Goal: Entertainment & Leisure: Consume media (video, audio)

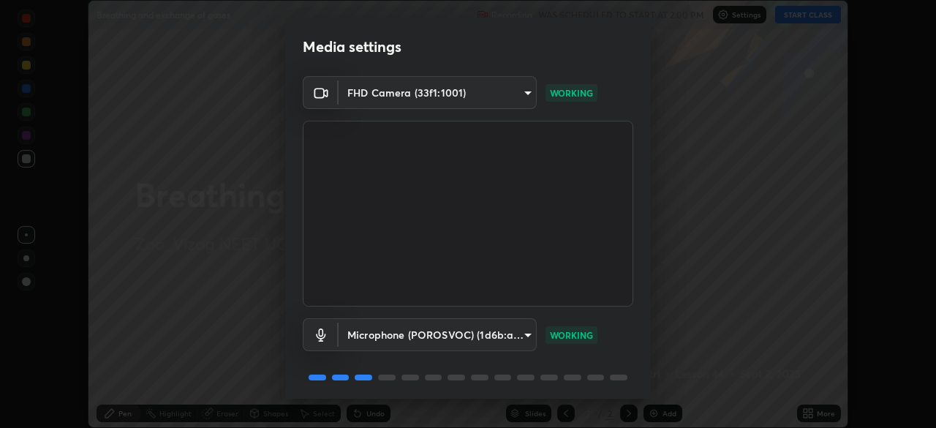
scroll to position [52, 0]
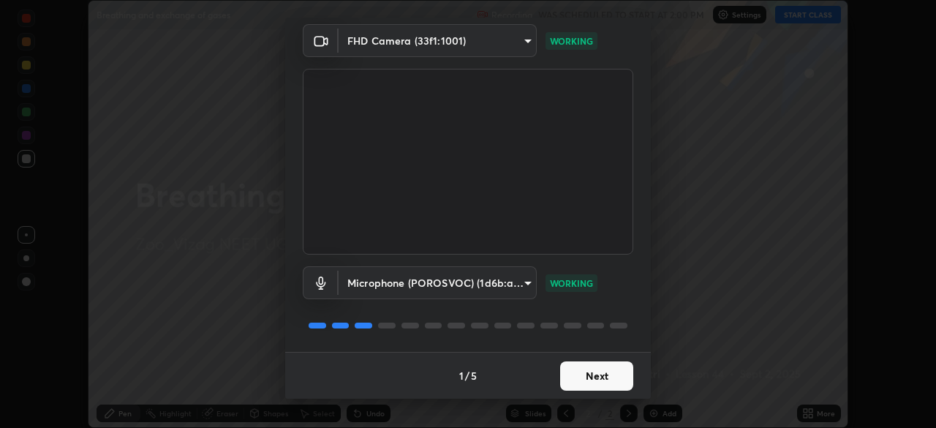
click at [595, 383] on button "Next" at bounding box center [596, 375] width 73 height 29
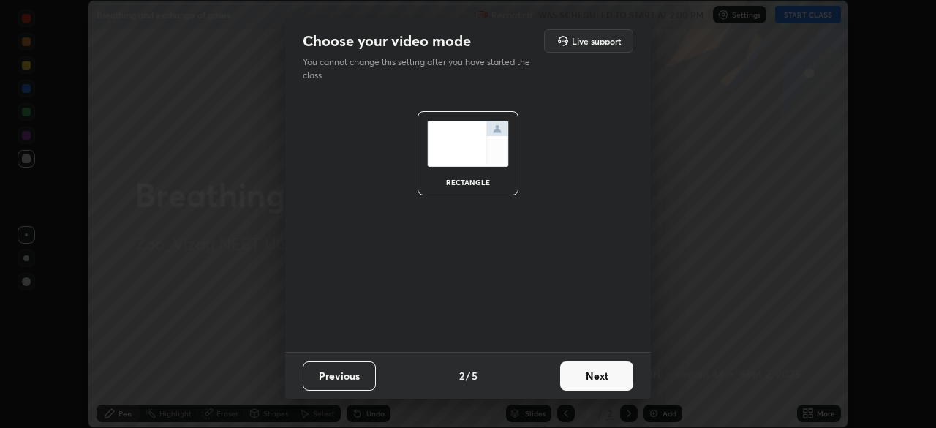
click at [601, 383] on button "Next" at bounding box center [596, 375] width 73 height 29
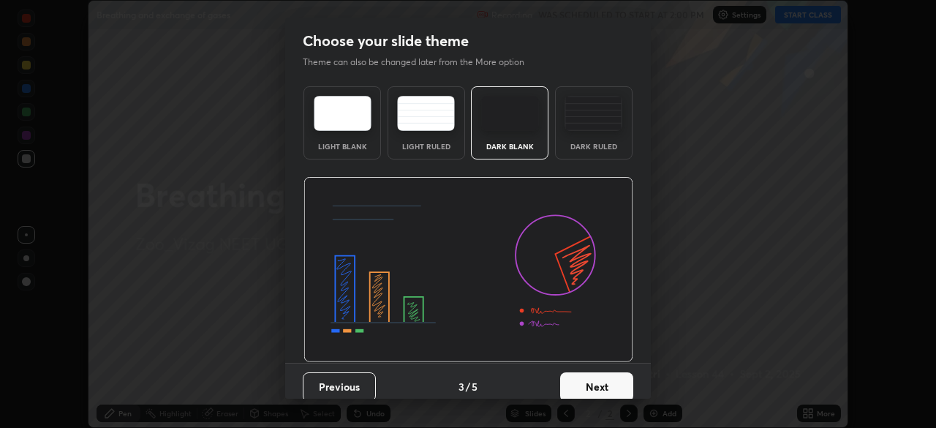
click at [606, 385] on button "Next" at bounding box center [596, 386] width 73 height 29
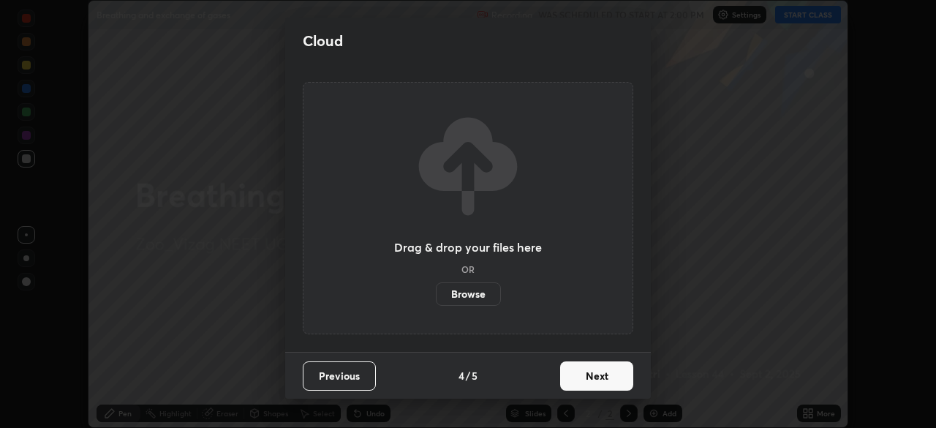
click at [606, 380] on button "Next" at bounding box center [596, 375] width 73 height 29
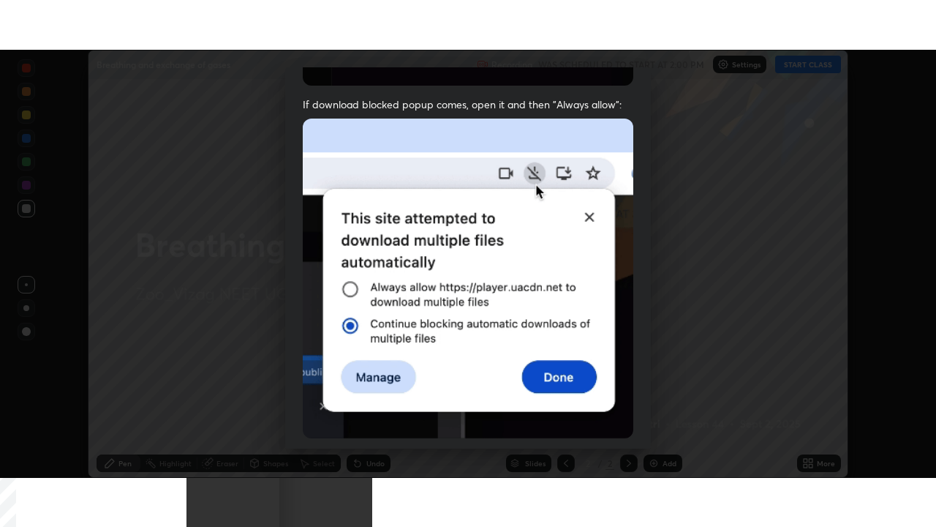
scroll to position [350, 0]
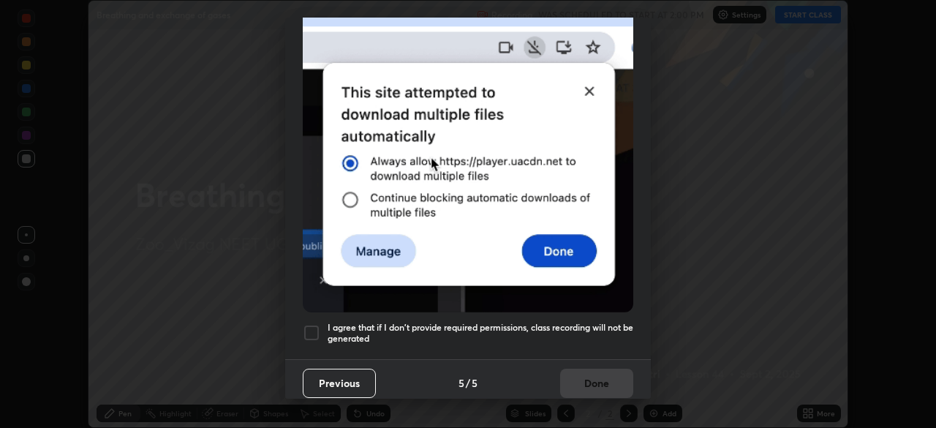
click at [310, 329] on div at bounding box center [312, 333] width 18 height 18
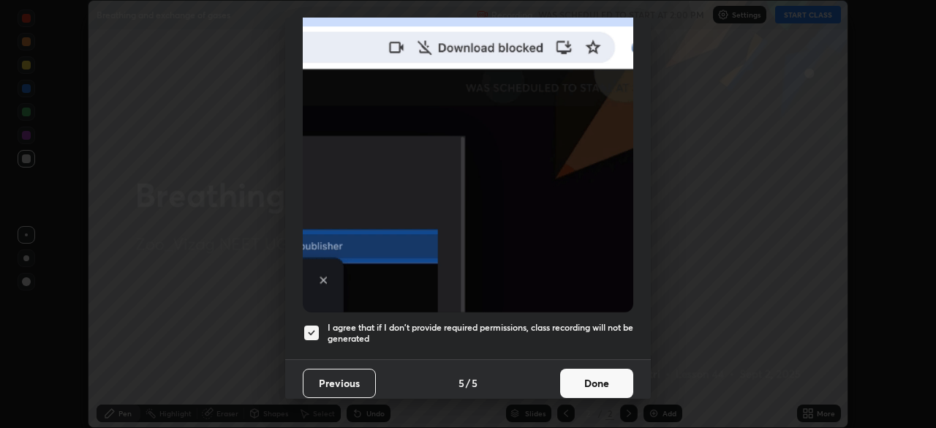
click at [589, 375] on button "Done" at bounding box center [596, 383] width 73 height 29
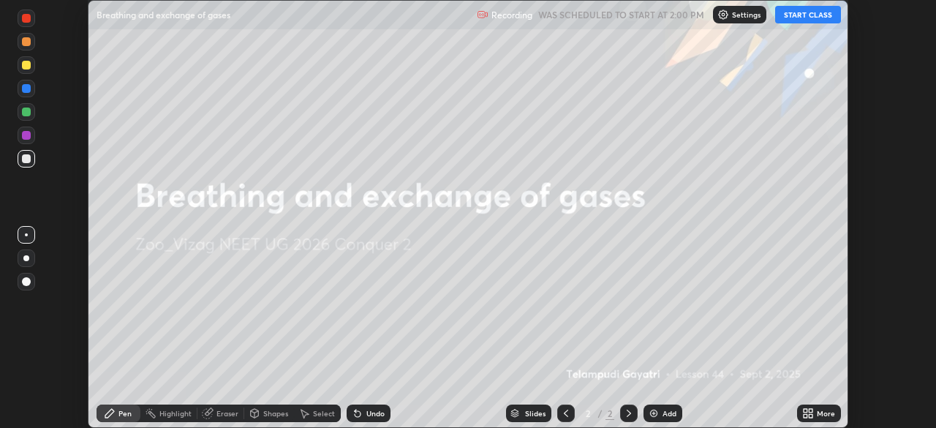
click at [811, 16] on button "START CLASS" at bounding box center [808, 15] width 66 height 18
click at [805, 416] on icon at bounding box center [806, 416] width 4 height 4
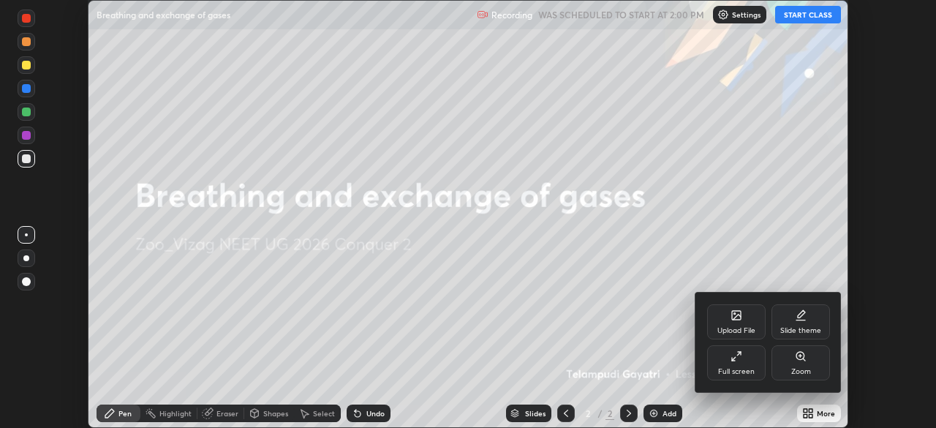
click at [743, 363] on div "Full screen" at bounding box center [736, 362] width 59 height 35
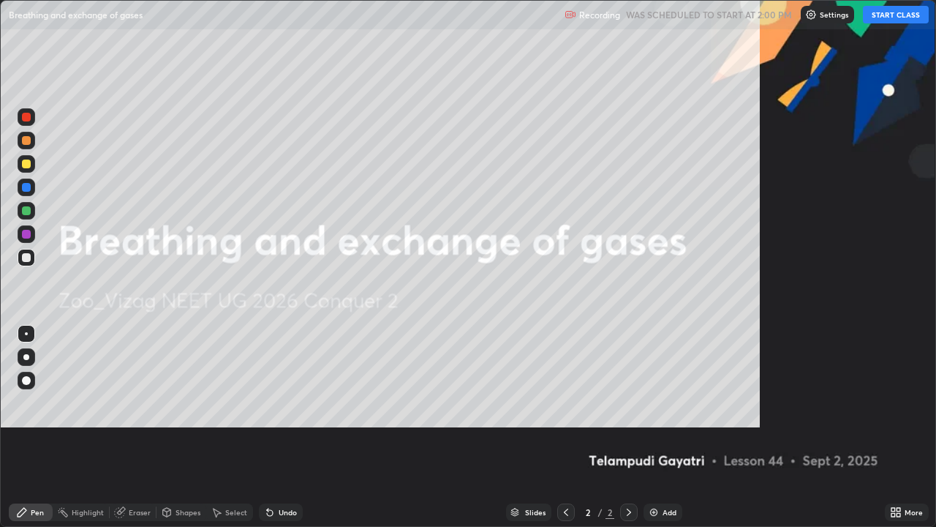
scroll to position [527, 936]
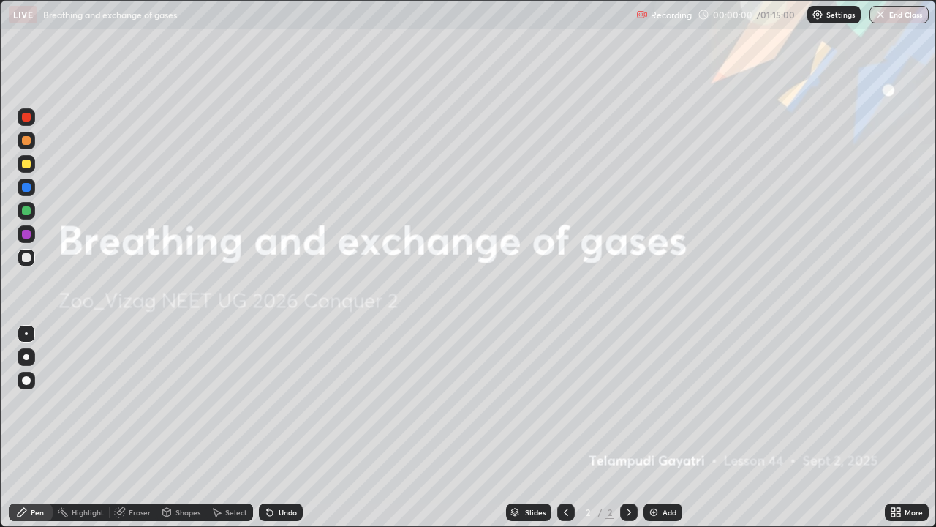
click at [658, 427] on img at bounding box center [654, 512] width 12 height 12
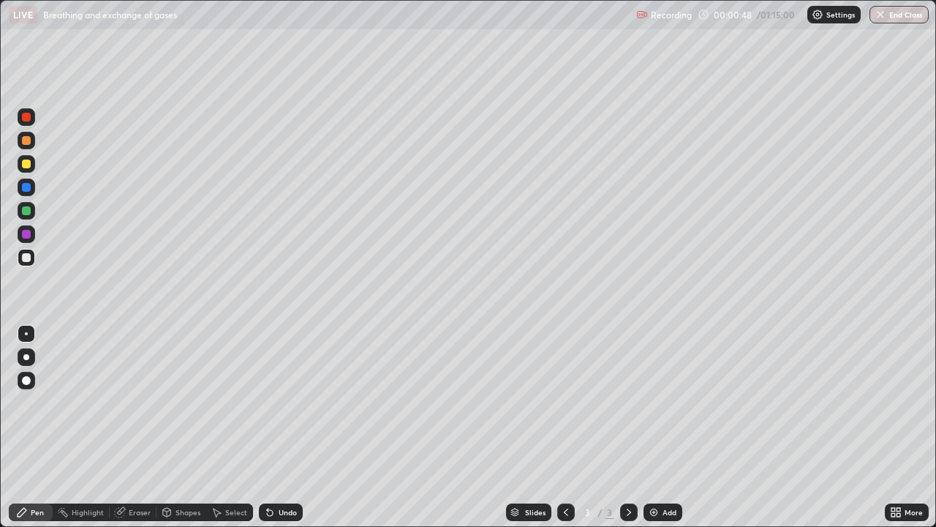
click at [27, 257] on div at bounding box center [26, 257] width 9 height 9
click at [27, 115] on div at bounding box center [26, 117] width 9 height 9
click at [237, 427] on div "Select" at bounding box center [229, 511] width 47 height 29
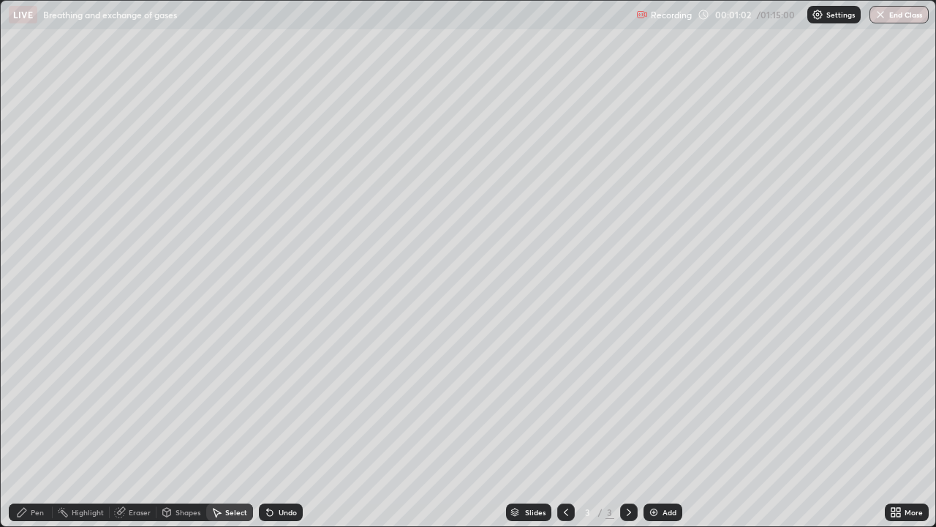
click at [236, 427] on div "0 ° Undo Copy Duplicate Duplicate to new slide Delete" at bounding box center [468, 263] width 935 height 525
click at [262, 427] on div "0 ° Undo Copy Duplicate Duplicate to new slide Delete" at bounding box center [468, 263] width 935 height 525
click at [237, 427] on div "0 ° Undo Copy Duplicate Duplicate to new slide Delete" at bounding box center [468, 263] width 935 height 525
click at [85, 427] on div "Highlight" at bounding box center [88, 511] width 32 height 7
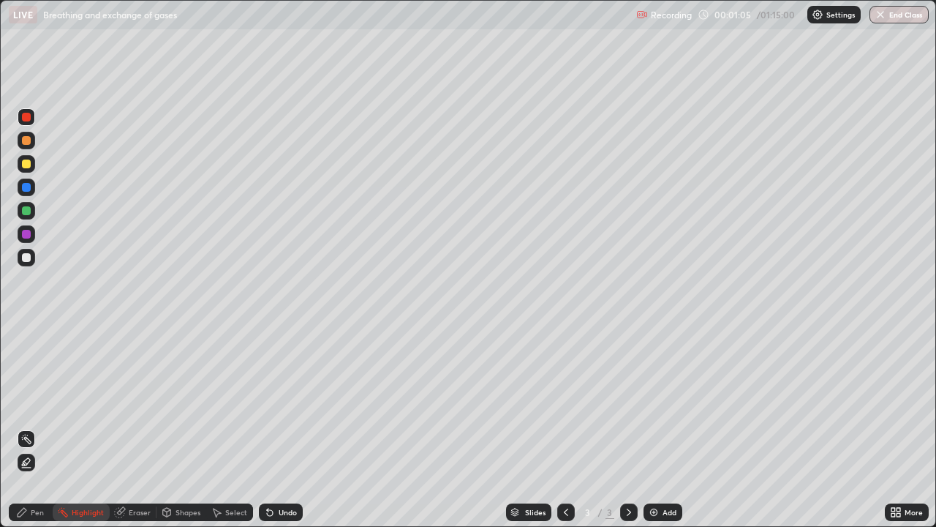
click at [29, 427] on div "Pen" at bounding box center [31, 512] width 44 height 18
click at [30, 258] on div at bounding box center [26, 257] width 9 height 9
click at [651, 427] on img at bounding box center [654, 512] width 12 height 12
click at [28, 165] on div at bounding box center [26, 163] width 9 height 9
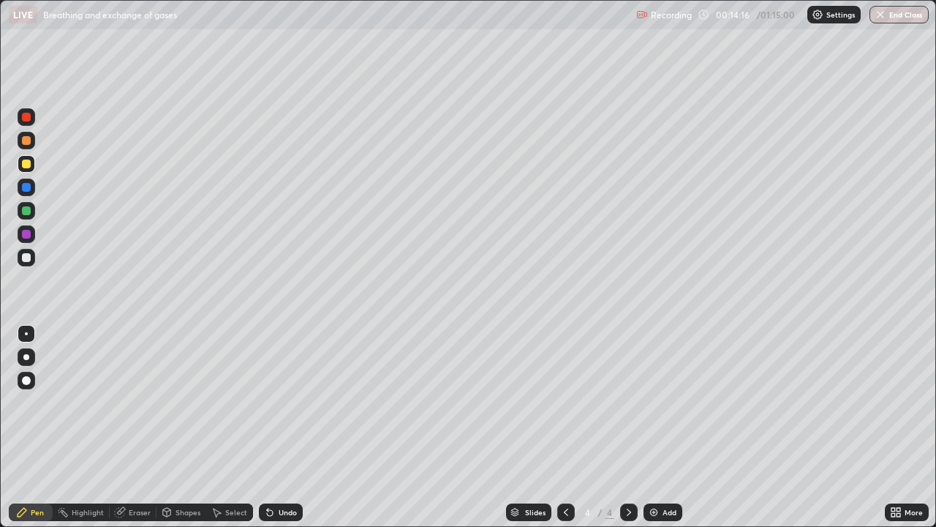
click at [30, 235] on div at bounding box center [26, 234] width 9 height 9
click at [31, 120] on div at bounding box center [27, 117] width 18 height 18
click at [28, 260] on div at bounding box center [26, 257] width 9 height 9
click at [658, 427] on img at bounding box center [654, 512] width 12 height 12
click at [117, 427] on icon at bounding box center [120, 513] width 10 height 10
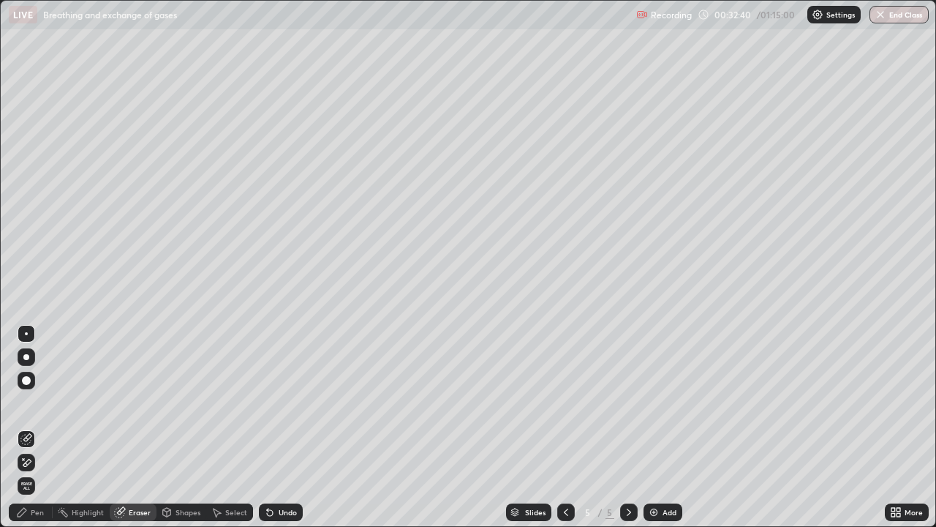
click at [34, 427] on div "Pen" at bounding box center [31, 512] width 44 height 18
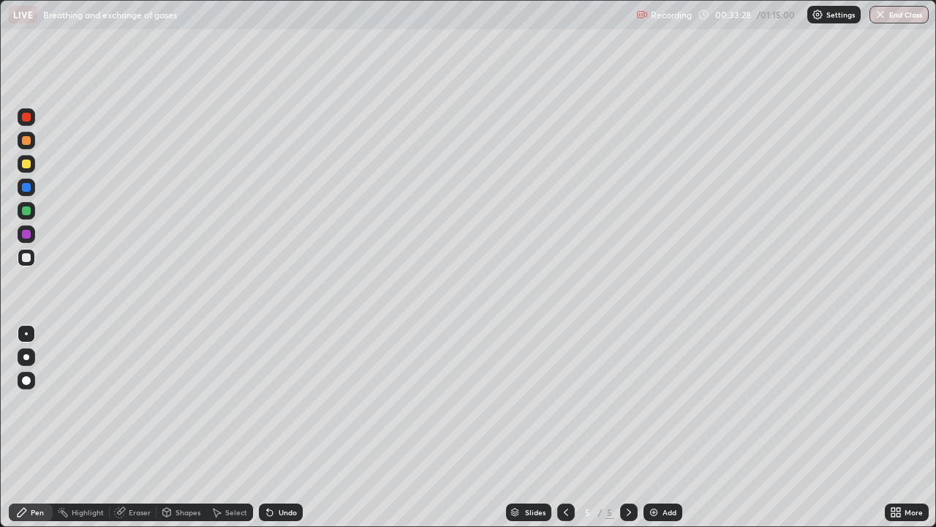
click at [127, 427] on div "Eraser" at bounding box center [133, 512] width 47 height 18
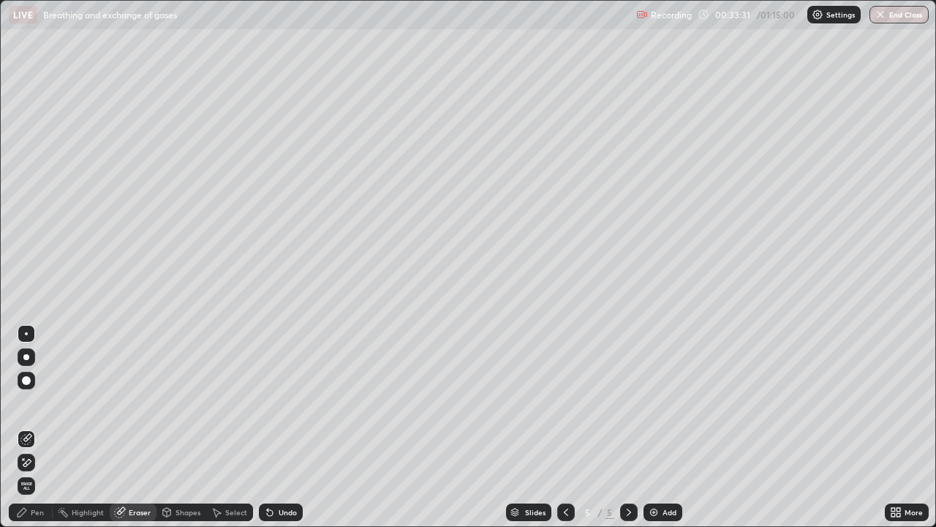
click at [37, 427] on div "Pen" at bounding box center [37, 511] width 13 height 7
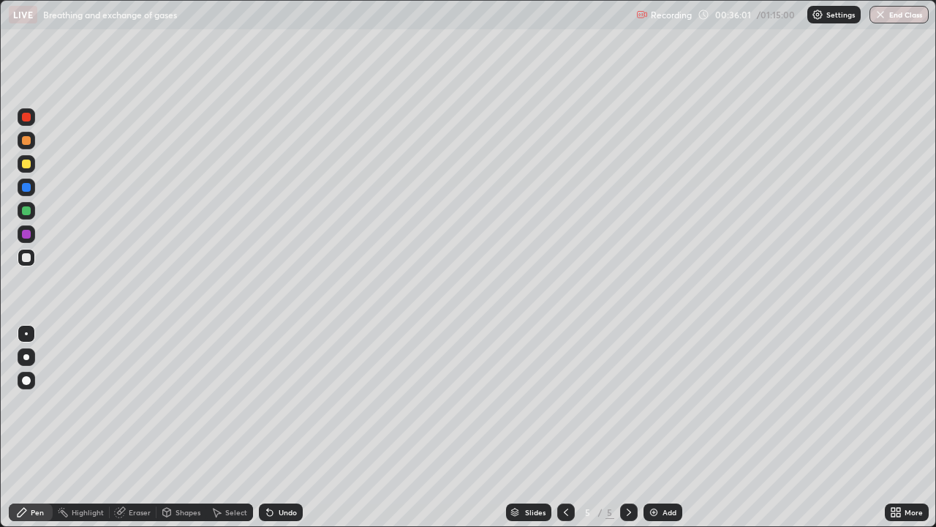
click at [654, 427] on img at bounding box center [654, 512] width 12 height 12
click at [565, 427] on icon at bounding box center [566, 512] width 12 height 12
click at [628, 427] on icon at bounding box center [629, 512] width 12 height 12
click at [884, 17] on img "button" at bounding box center [881, 15] width 12 height 12
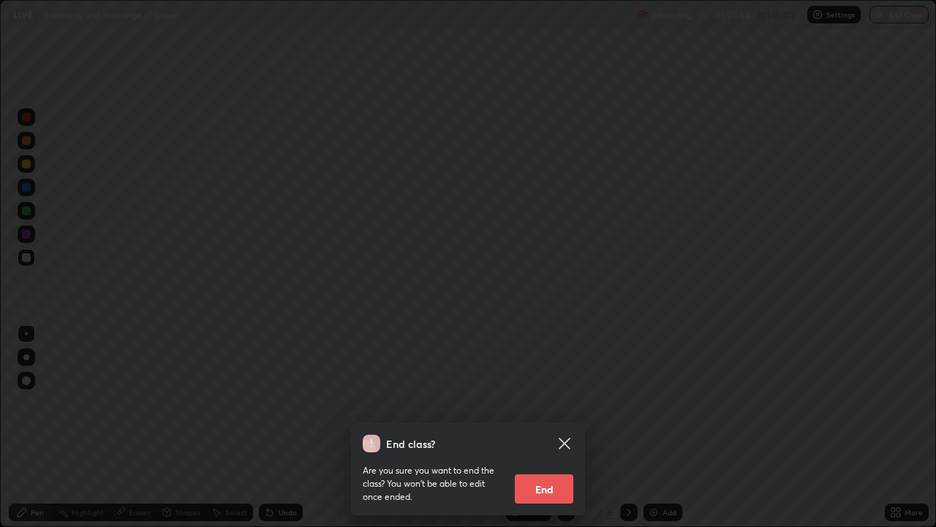
click at [550, 427] on button "End" at bounding box center [544, 488] width 59 height 29
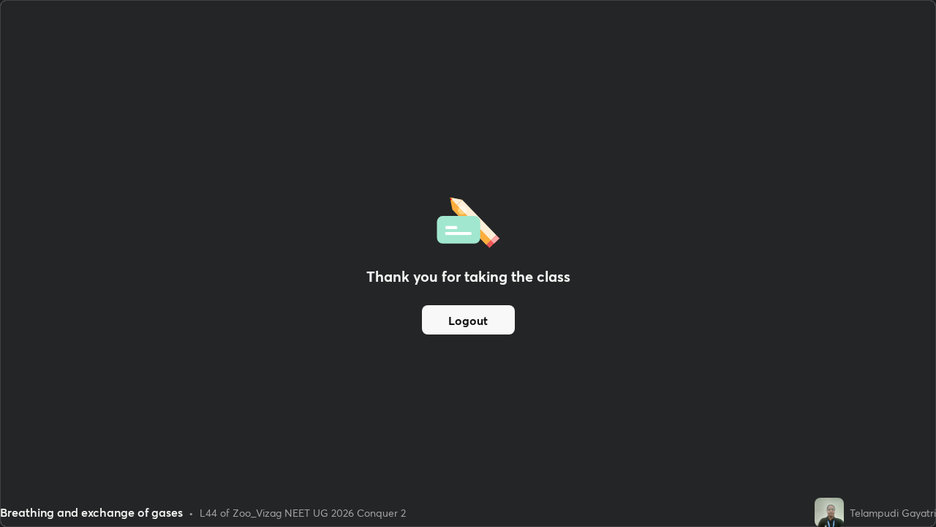
click at [467, 327] on button "Logout" at bounding box center [468, 319] width 93 height 29
click at [824, 427] on img at bounding box center [829, 511] width 29 height 29
click at [481, 321] on button "Logout" at bounding box center [468, 319] width 93 height 29
click at [650, 396] on div "Thank you for taking the class Logout" at bounding box center [468, 263] width 935 height 525
click at [636, 427] on div "Thank you for taking the class Logout" at bounding box center [468, 263] width 935 height 525
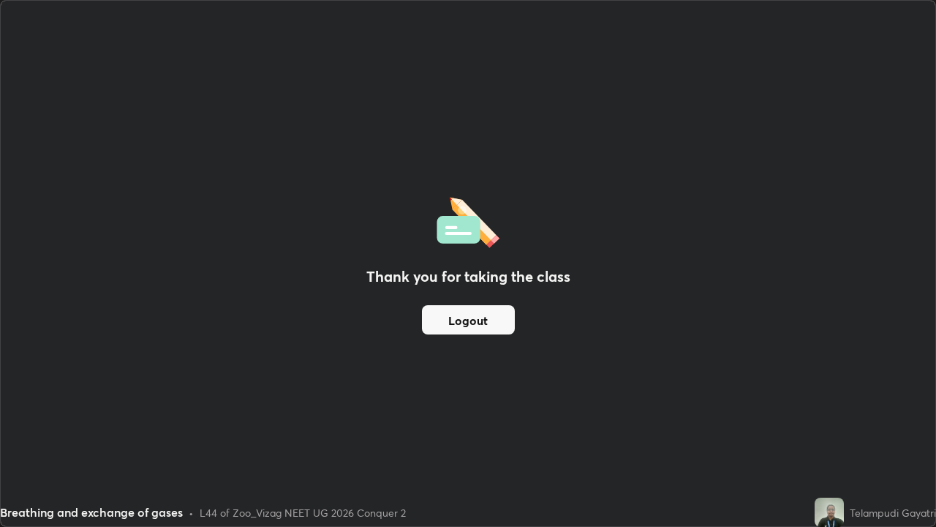
click at [638, 427] on div "Thank you for taking the class Logout" at bounding box center [468, 263] width 935 height 525
click at [625, 427] on div "Thank you for taking the class Logout" at bounding box center [468, 263] width 935 height 525
click at [622, 317] on div "Thank you for taking the class Logout" at bounding box center [468, 263] width 935 height 525
click at [617, 188] on div "Thank you for taking the class Logout" at bounding box center [468, 263] width 935 height 525
click at [639, 202] on div "Thank you for taking the class Logout" at bounding box center [468, 263] width 935 height 525
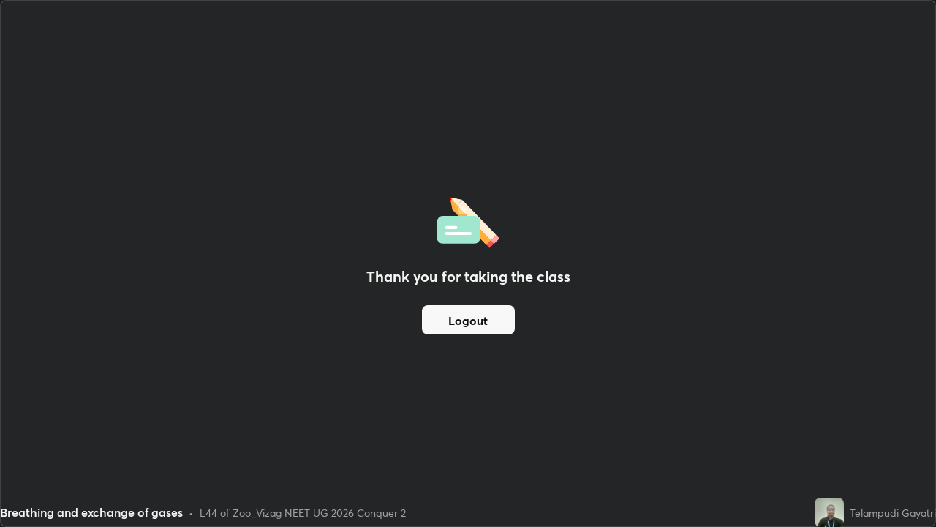
click at [639, 202] on div "Thank you for taking the class Logout" at bounding box center [468, 263] width 935 height 525
click at [644, 219] on div "Thank you for taking the class Logout" at bounding box center [468, 263] width 935 height 525
click at [641, 221] on div "Thank you for taking the class Logout" at bounding box center [468, 263] width 935 height 525
click at [574, 326] on div "Thank you for taking the class Logout" at bounding box center [468, 263] width 935 height 525
